Goal: Task Accomplishment & Management: Manage account settings

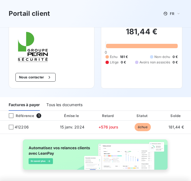
scroll to position [30, 0]
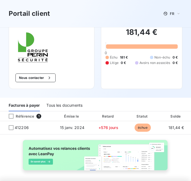
click at [52, 144] on img at bounding box center [95, 157] width 153 height 39
click at [64, 100] on div "Tous les documents" at bounding box center [65, 105] width 36 height 11
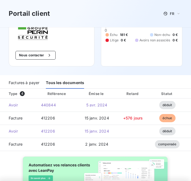
scroll to position [53, 0]
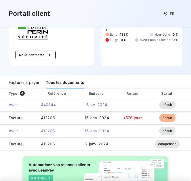
click at [26, 84] on div "Factures à payer" at bounding box center [24, 82] width 31 height 11
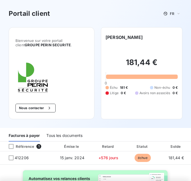
scroll to position [0, 0]
